Goal: Find specific page/section: Find specific page/section

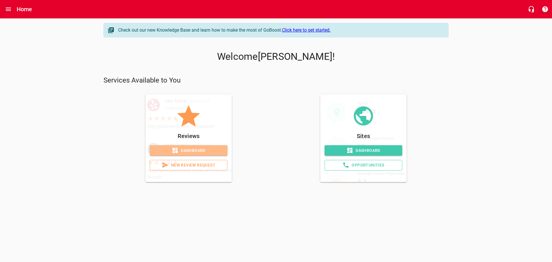
click at [184, 151] on span "Dashboard" at bounding box center [188, 150] width 68 height 7
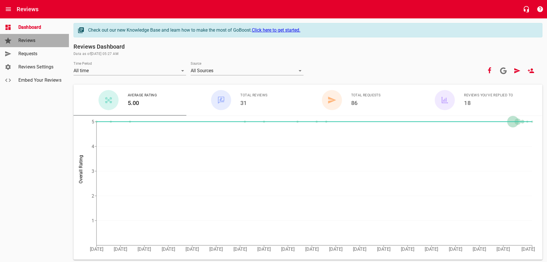
click at [24, 43] on span "Reviews" at bounding box center [40, 40] width 44 height 7
